Goal: Navigation & Orientation: Understand site structure

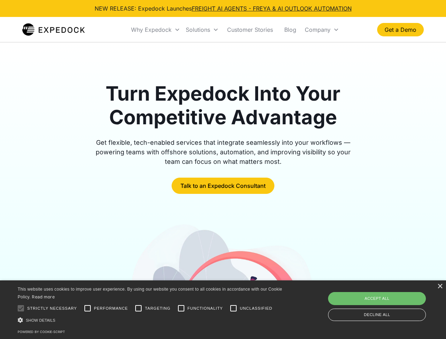
click at [156, 30] on div "Why Expedock" at bounding box center [151, 29] width 41 height 7
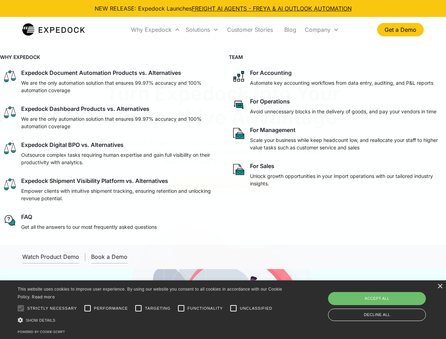
click at [202, 30] on div "Solutions" at bounding box center [198, 29] width 24 height 7
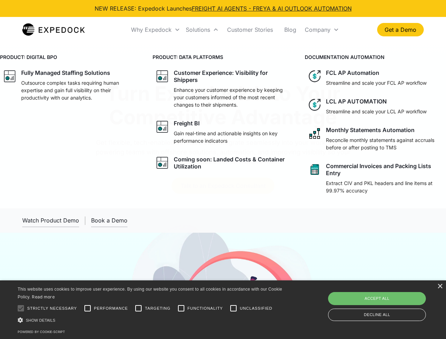
click at [321, 30] on div "Company" at bounding box center [317, 29] width 26 height 7
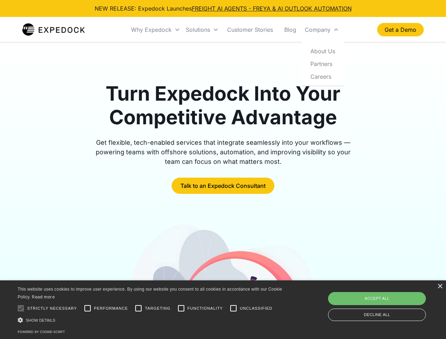
click at [21, 308] on div at bounding box center [21, 308] width 14 height 14
click at [88, 308] on input "Performance" at bounding box center [87, 308] width 14 height 14
checkbox input "true"
click at [138, 308] on input "Targeting" at bounding box center [138, 308] width 14 height 14
checkbox input "true"
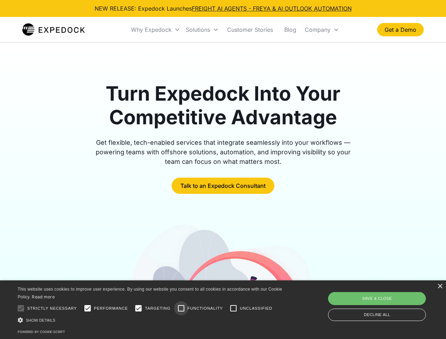
click at [181, 308] on input "Functionality" at bounding box center [181, 308] width 14 height 14
checkbox input "true"
click at [233, 308] on input "Unclassified" at bounding box center [233, 308] width 14 height 14
checkbox input "true"
click at [151, 320] on div "Show details Hide details" at bounding box center [151, 319] width 267 height 7
